Goal: Information Seeking & Learning: Learn about a topic

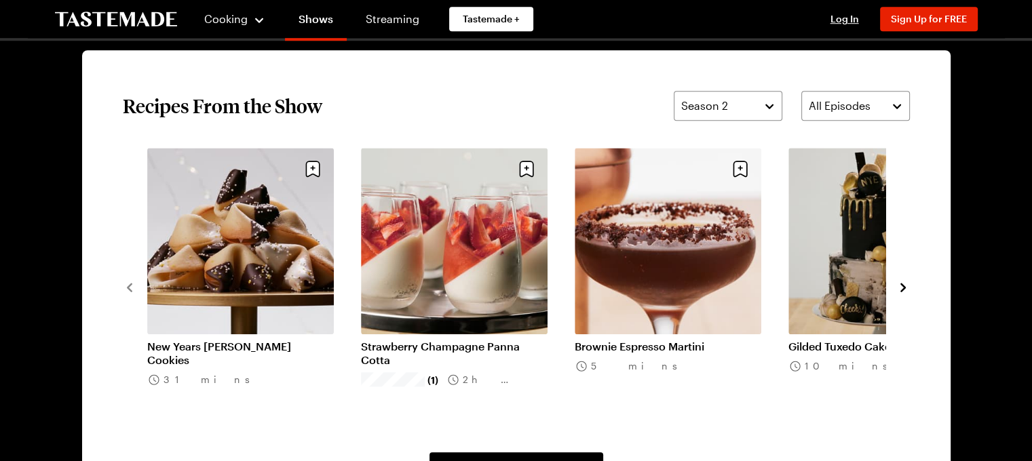
scroll to position [1086, 0]
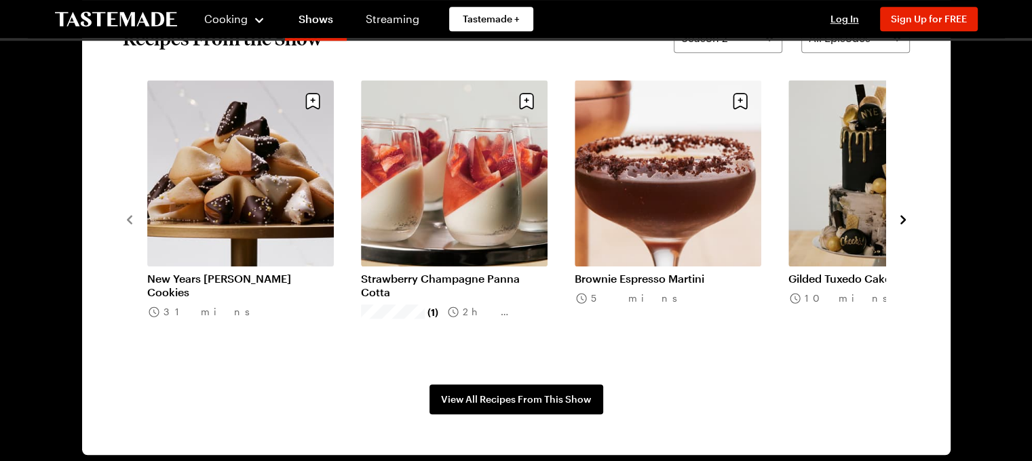
click at [266, 272] on link "New Years [PERSON_NAME] Cookies" at bounding box center [240, 285] width 187 height 27
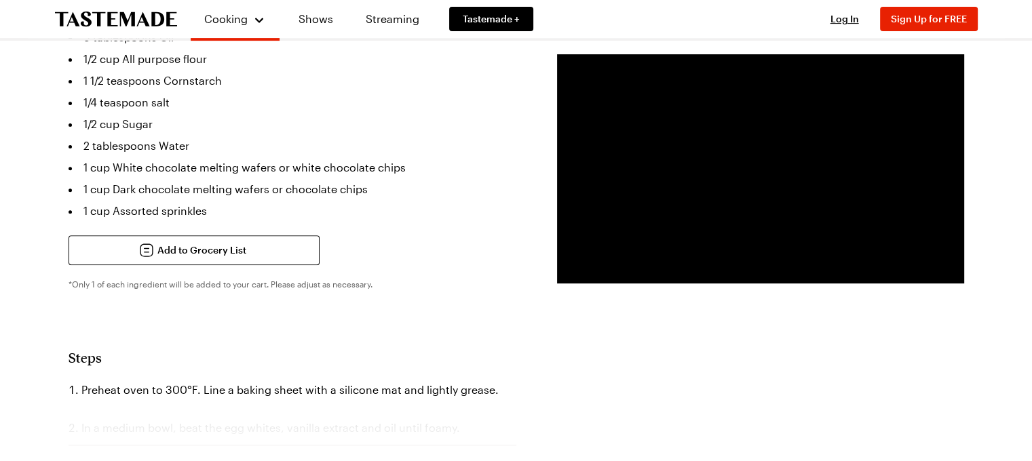
scroll to position [543, 0]
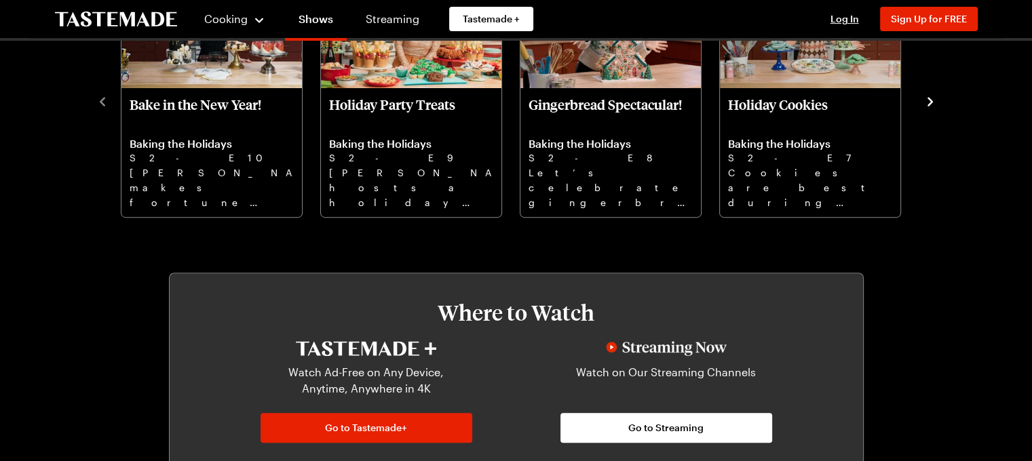
scroll to position [1086, 0]
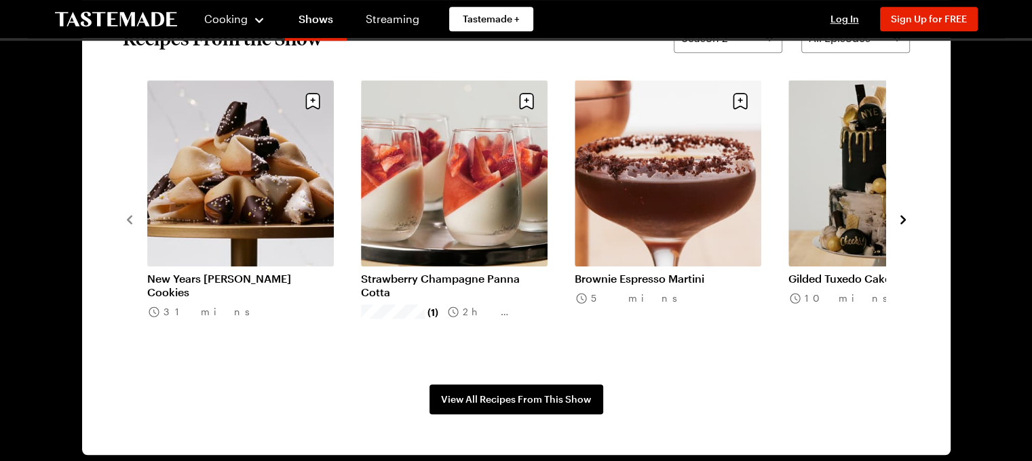
click at [901, 220] on icon "navigate to next item" at bounding box center [903, 220] width 14 height 14
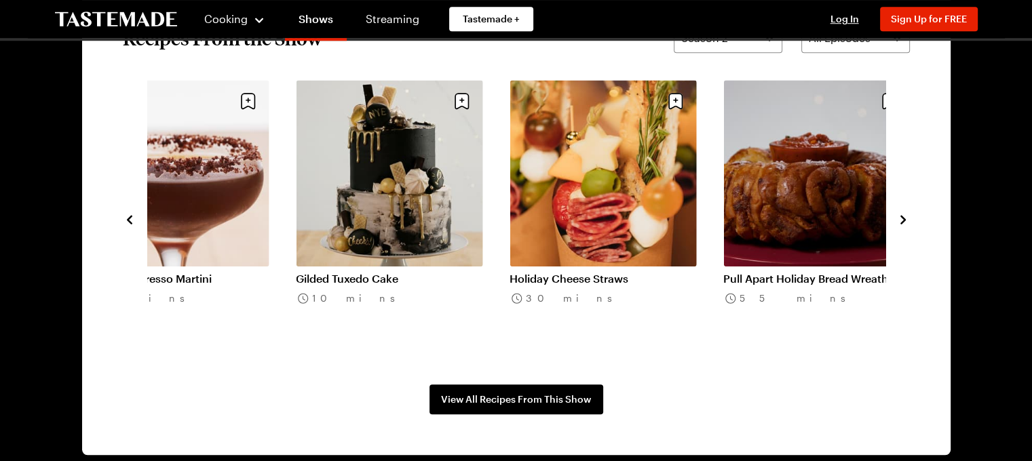
click at [901, 220] on icon "navigate to next item" at bounding box center [903, 220] width 14 height 14
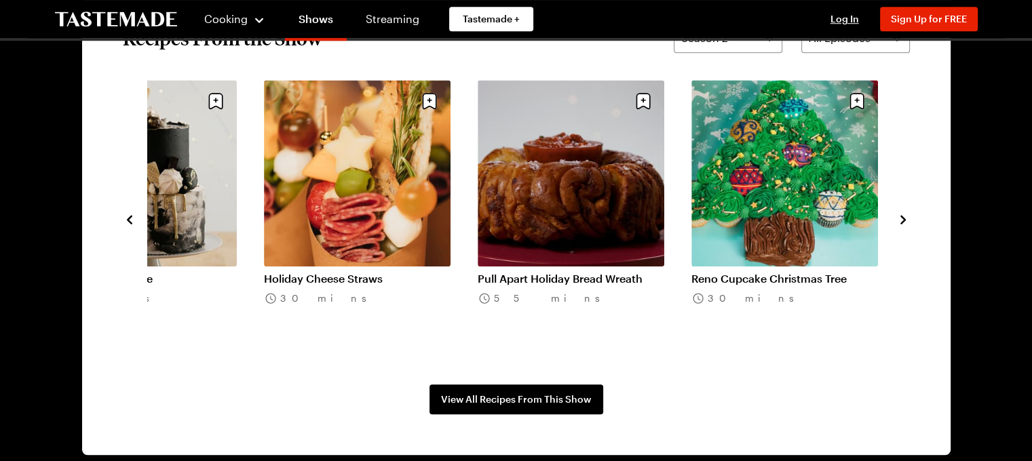
click at [901, 220] on icon "navigate to next item" at bounding box center [903, 220] width 14 height 14
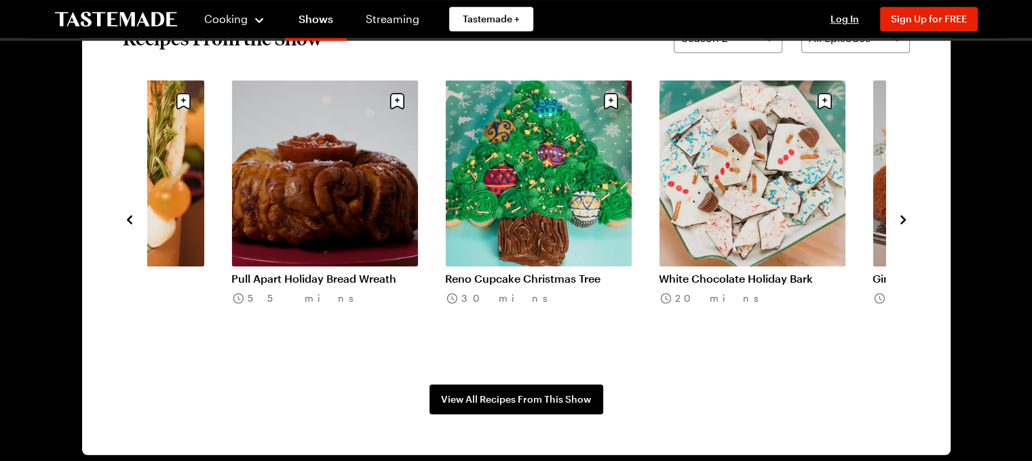
click at [901, 220] on icon "navigate to next item" at bounding box center [903, 220] width 14 height 14
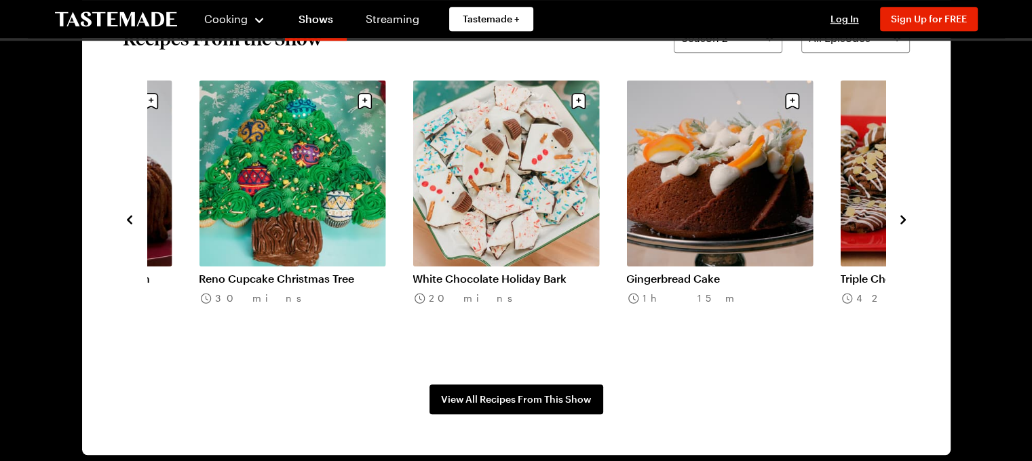
click at [901, 220] on icon "navigate to next item" at bounding box center [903, 220] width 14 height 14
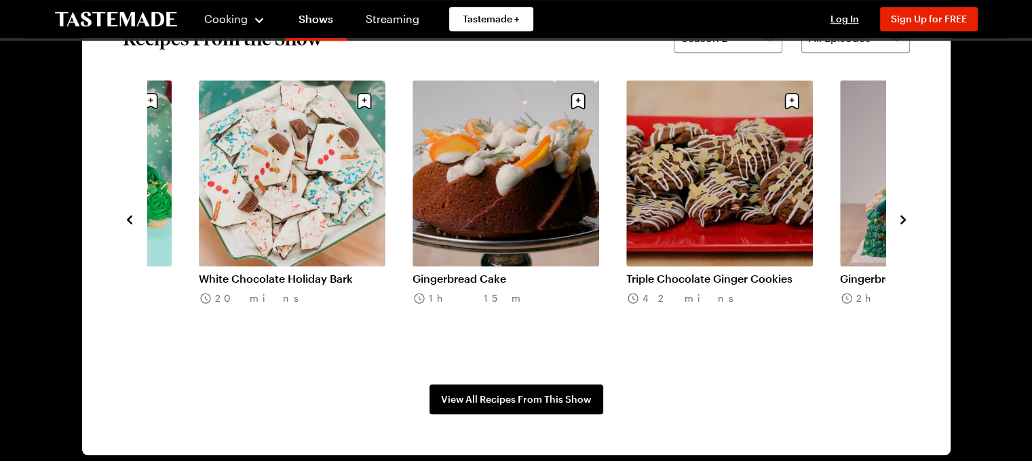
click at [901, 220] on icon "navigate to next item" at bounding box center [903, 220] width 14 height 14
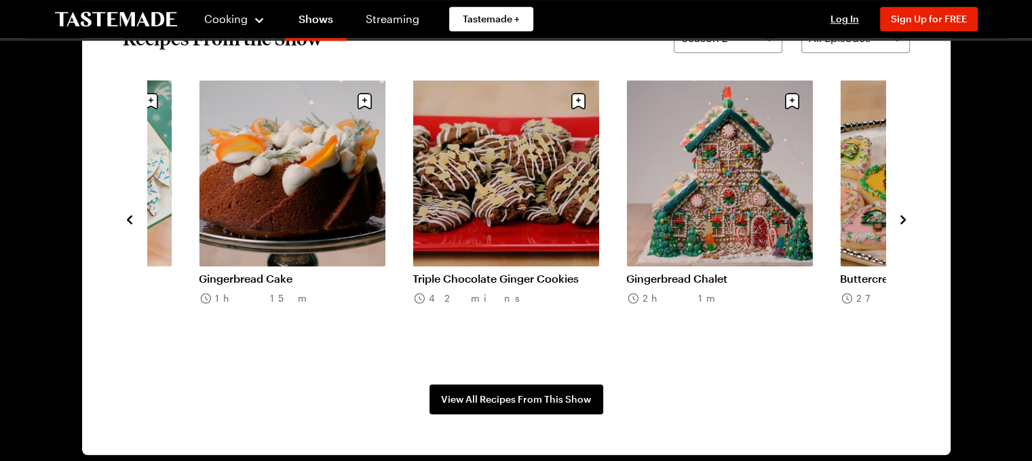
click at [901, 220] on icon "navigate to next item" at bounding box center [903, 220] width 14 height 14
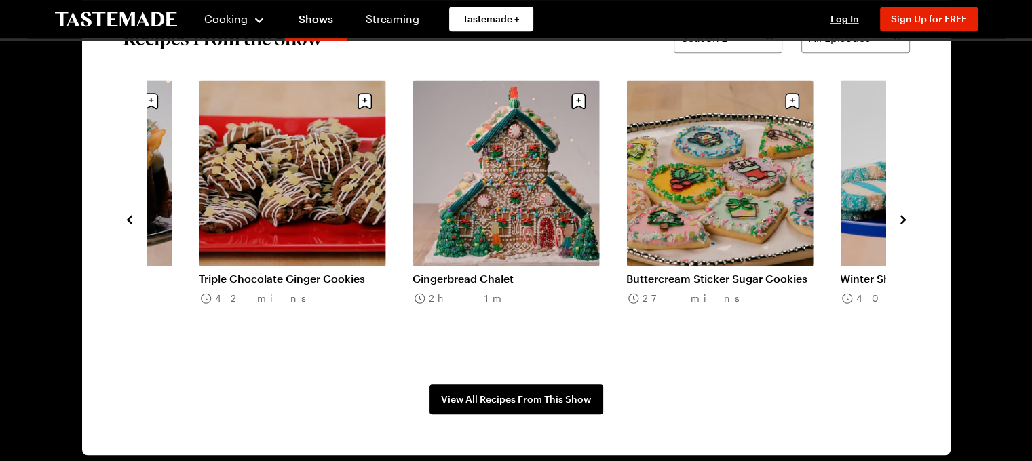
click at [901, 220] on icon "navigate to next item" at bounding box center [903, 220] width 14 height 14
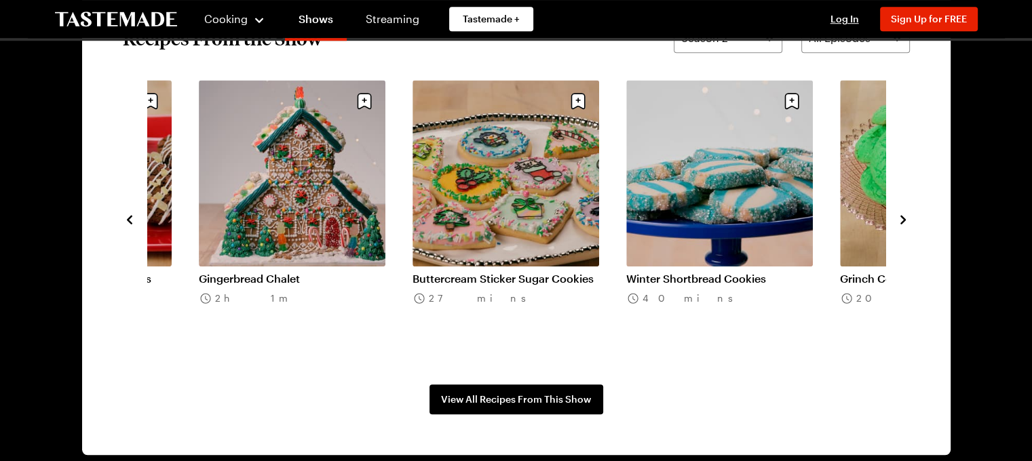
click at [901, 220] on icon "navigate to next item" at bounding box center [903, 220] width 14 height 14
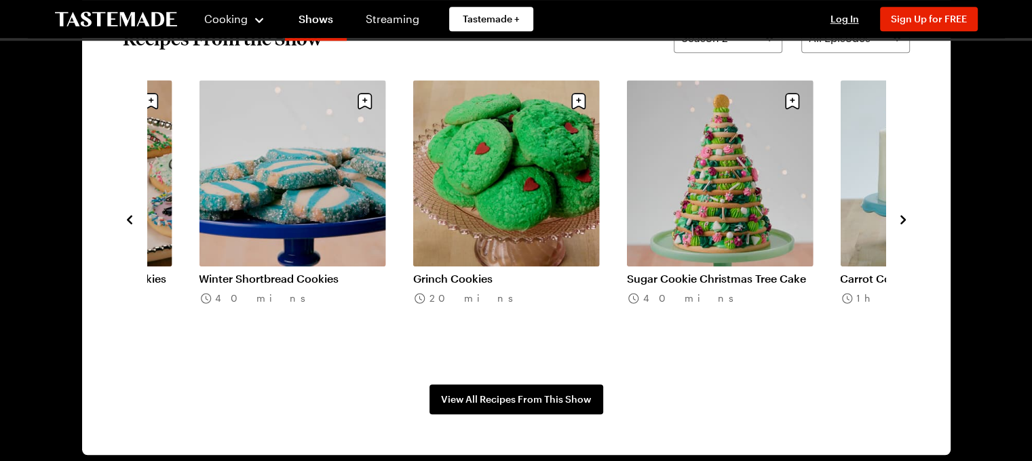
click at [901, 220] on icon "navigate to next item" at bounding box center [903, 220] width 14 height 14
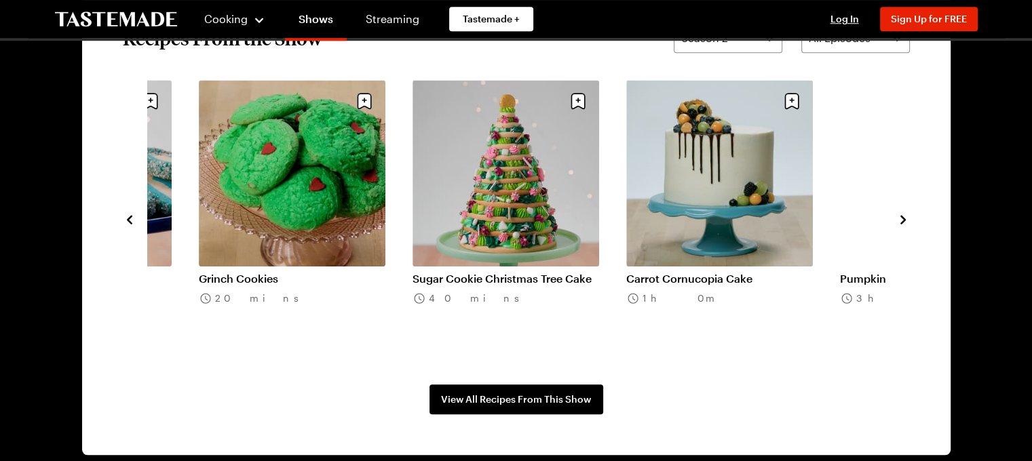
click at [901, 220] on icon "navigate to next item" at bounding box center [903, 220] width 14 height 14
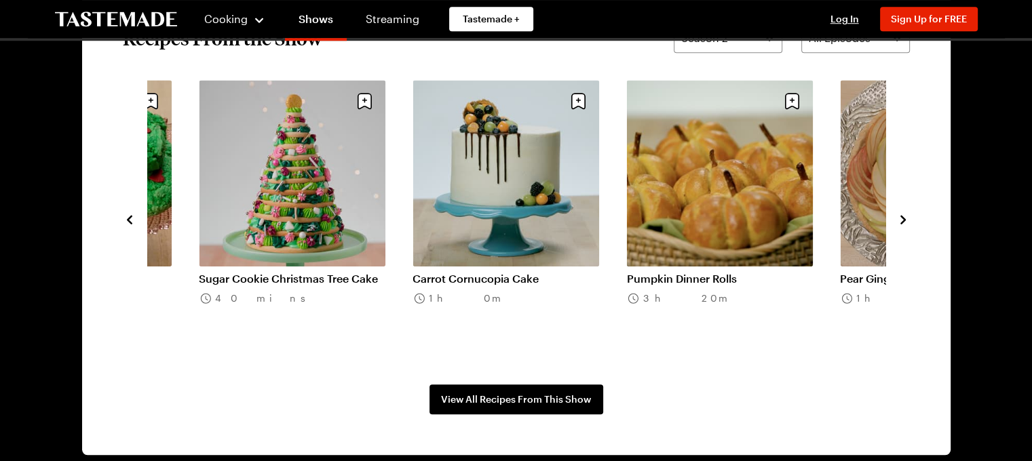
click at [901, 220] on icon "navigate to next item" at bounding box center [903, 220] width 14 height 14
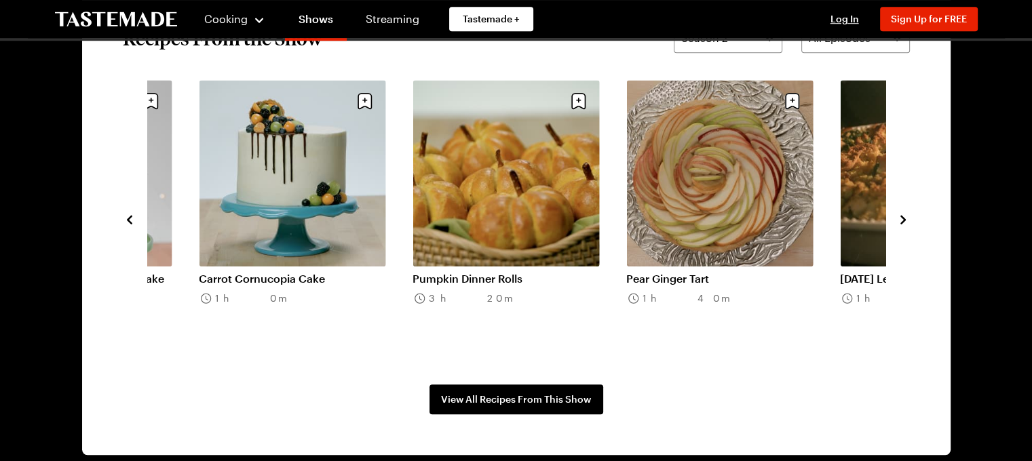
click at [494, 272] on link "Pumpkin Dinner Rolls" at bounding box center [506, 279] width 187 height 14
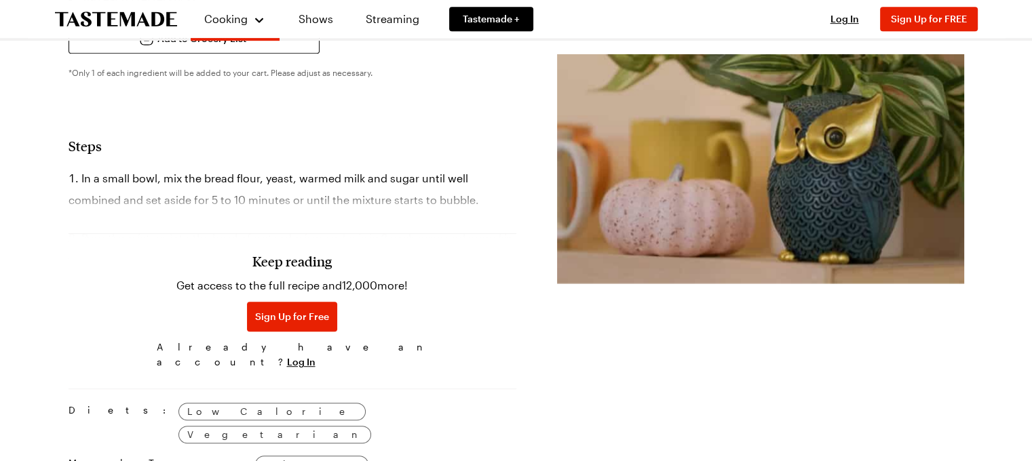
scroll to position [611, 0]
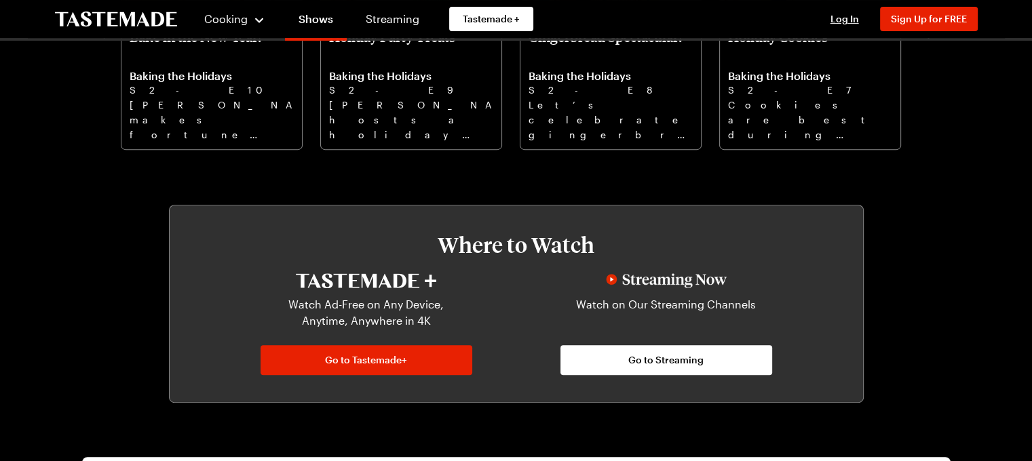
scroll to position [1086, 0]
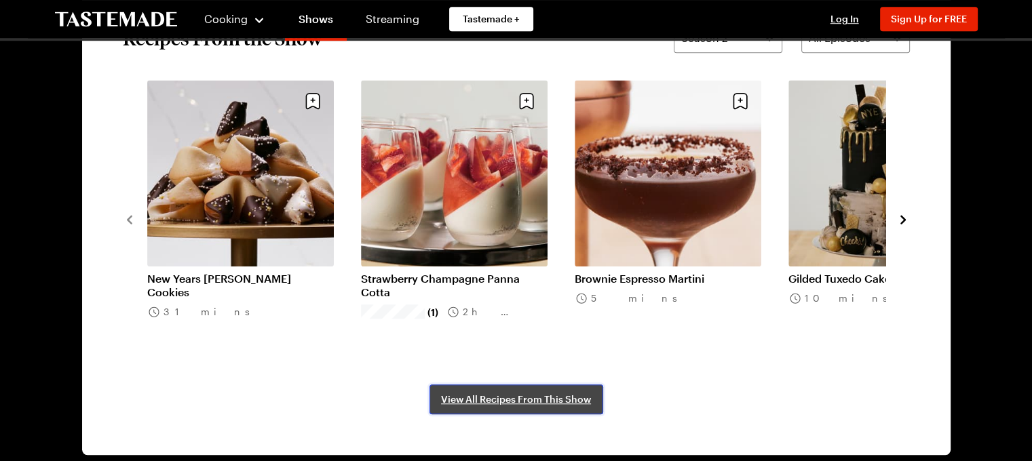
click at [568, 396] on span "View All Recipes From This Show" at bounding box center [516, 400] width 150 height 14
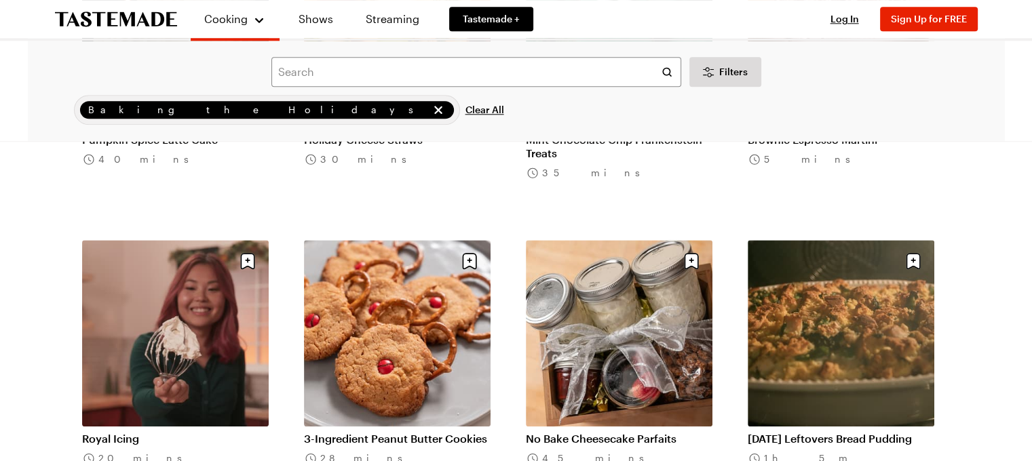
scroll to position [1561, 0]
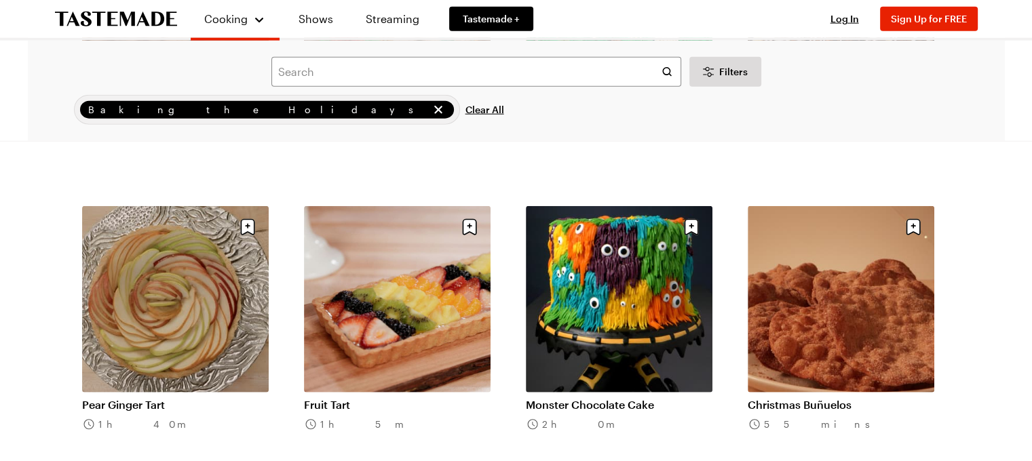
scroll to position [3325, 0]
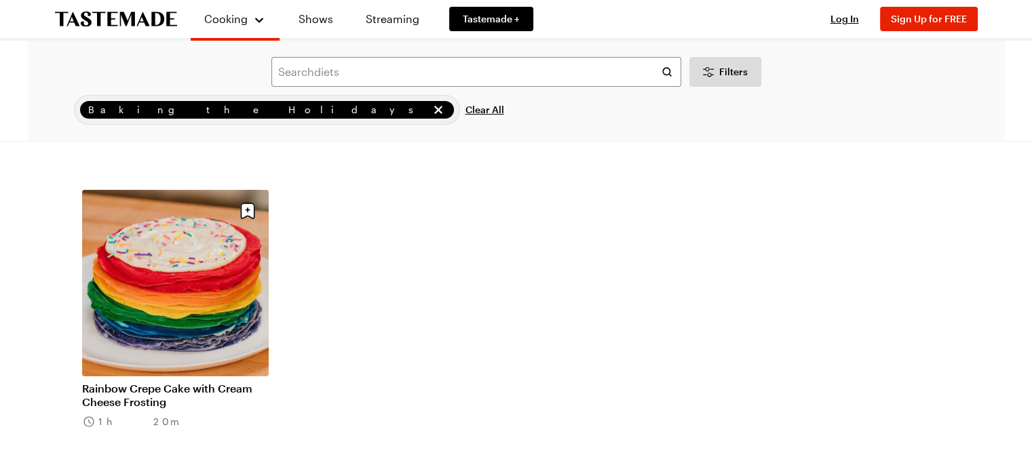
scroll to position [5157, 0]
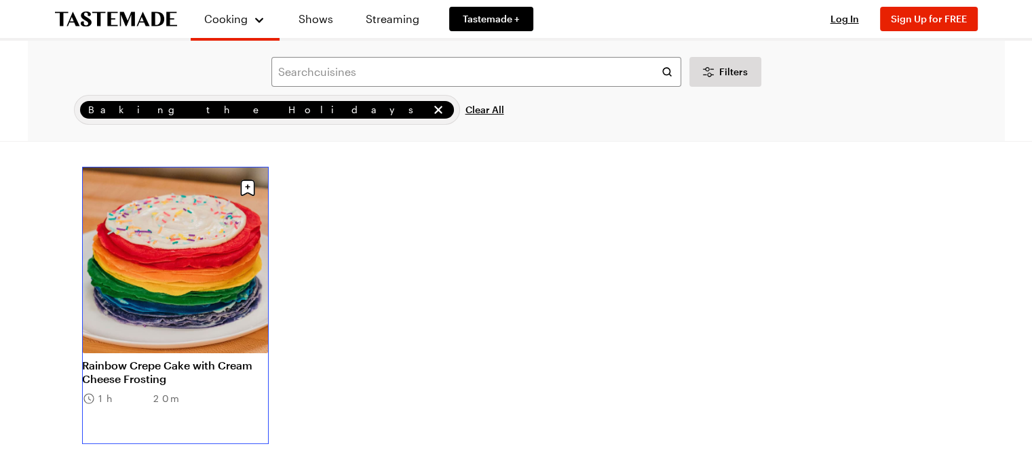
click at [240, 359] on link "Rainbow Crepe Cake with Cream Cheese Frosting" at bounding box center [175, 372] width 187 height 27
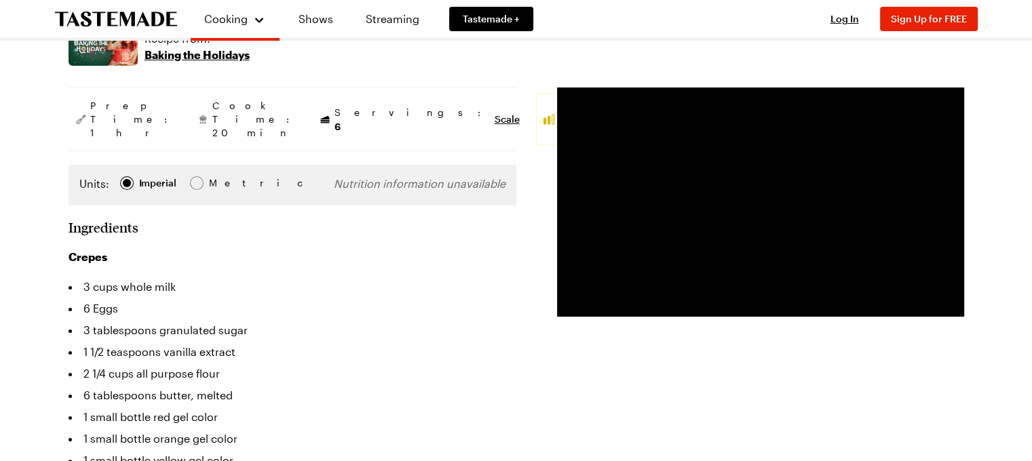
scroll to position [136, 0]
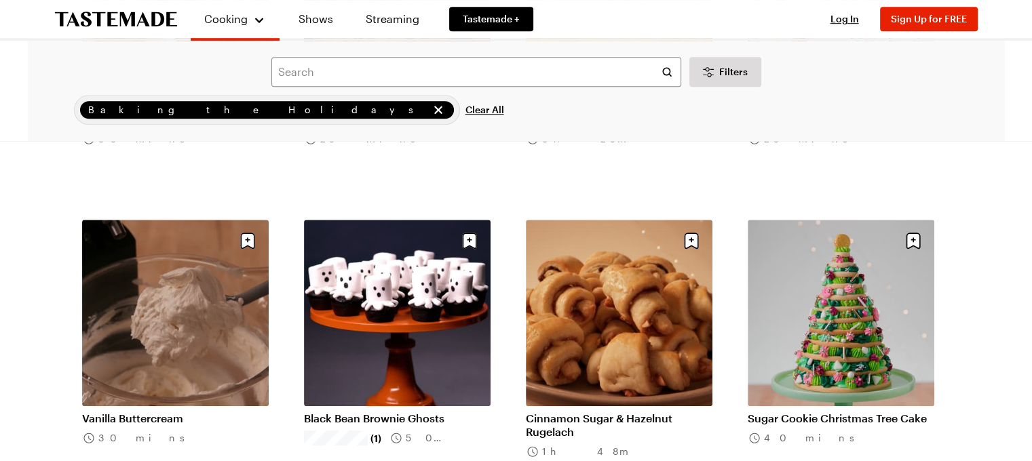
scroll to position [950, 0]
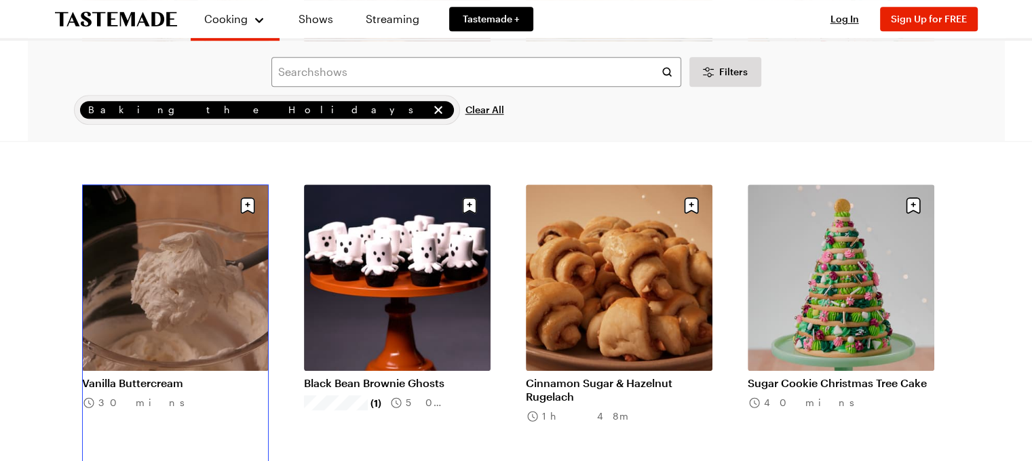
click at [230, 377] on link "Vanilla Buttercream" at bounding box center [175, 384] width 187 height 14
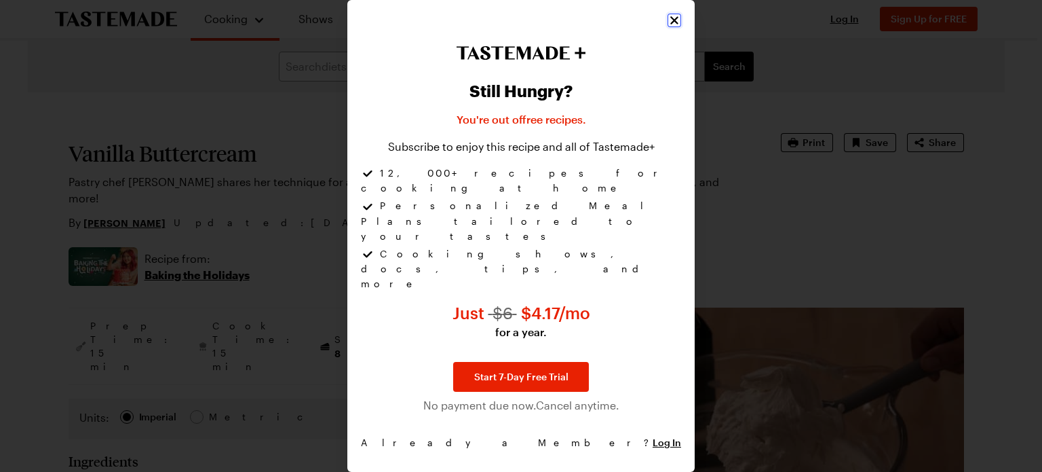
click at [678, 27] on icon "Close" at bounding box center [675, 21] width 14 height 14
